Goal: Navigation & Orientation: Find specific page/section

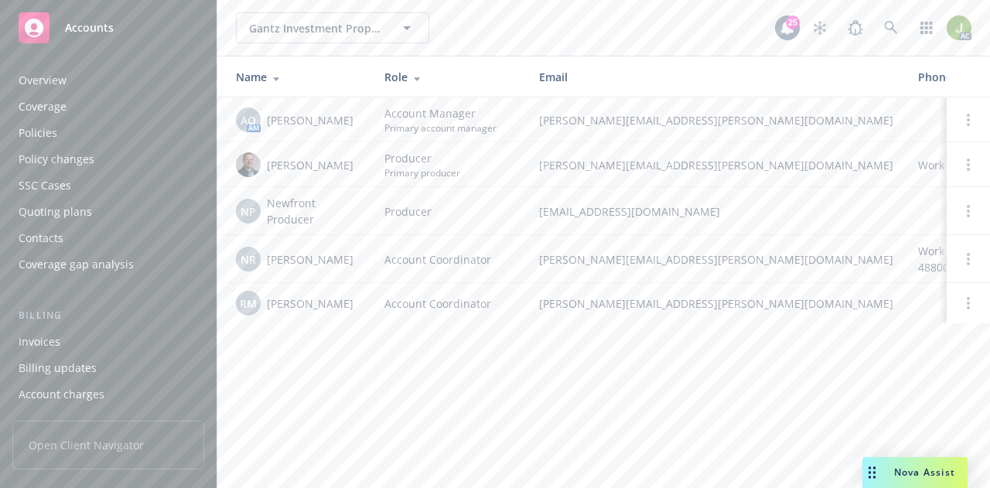
click at [76, 124] on div "Policies" at bounding box center [108, 133] width 179 height 25
